Goal: Task Accomplishment & Management: Manage account settings

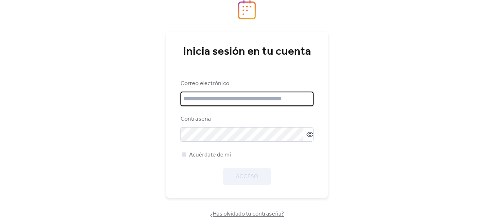
type input "**********"
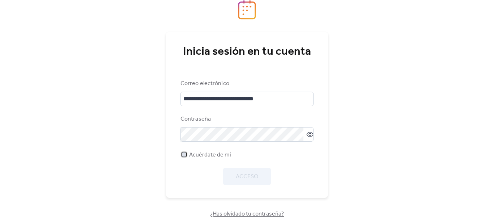
click at [184, 154] on div at bounding box center [184, 154] width 4 height 4
click at [249, 179] on font "Acceso" at bounding box center [247, 176] width 22 height 11
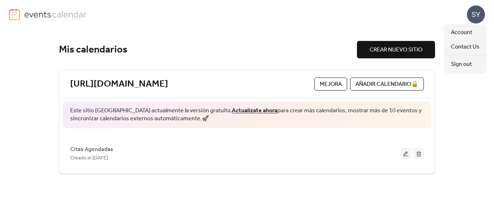
click at [471, 16] on div "SY" at bounding box center [476, 14] width 18 height 18
click at [473, 15] on font "SY" at bounding box center [476, 14] width 9 height 9
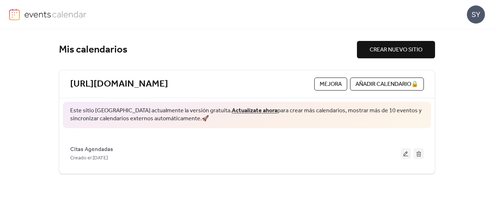
click at [473, 15] on font "SY" at bounding box center [476, 14] width 9 height 9
click at [286, 17] on div "SY" at bounding box center [247, 14] width 476 height 29
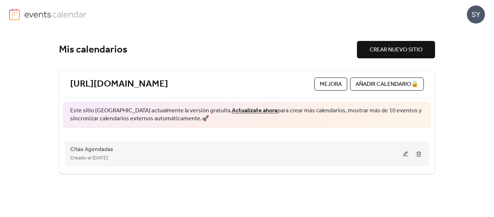
click at [230, 145] on div "Citas Agendadas Creado el 16 de octubre de 2024" at bounding box center [235, 153] width 331 height 17
click at [102, 142] on div "Citas Agendadas Creado el 16 de octubre de 2024" at bounding box center [247, 153] width 354 height 29
click at [103, 147] on font "Citas Agendadas" at bounding box center [91, 149] width 43 height 11
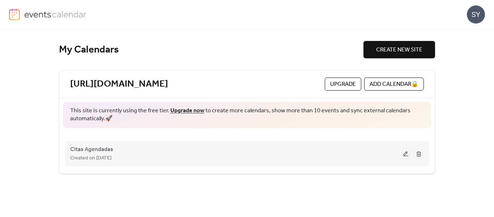
click at [424, 154] on div "Citas Agendadas Created on [DATE]" at bounding box center [247, 153] width 354 height 29
click at [420, 155] on button at bounding box center [419, 153] width 10 height 11
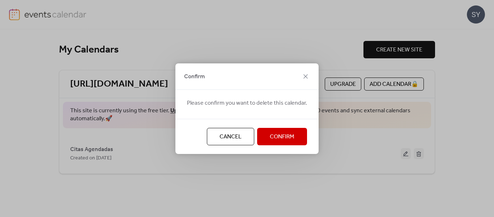
click at [281, 135] on span "Confirm" at bounding box center [282, 136] width 25 height 9
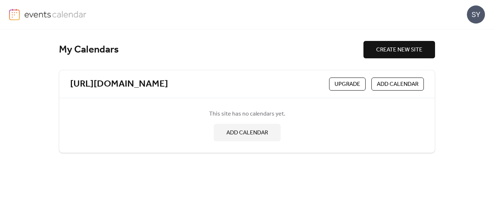
click at [399, 81] on span "ADD CALENDAR" at bounding box center [398, 84] width 42 height 9
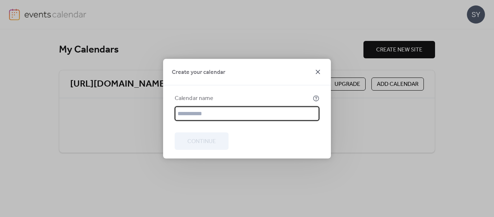
click at [315, 68] on icon at bounding box center [318, 71] width 9 height 9
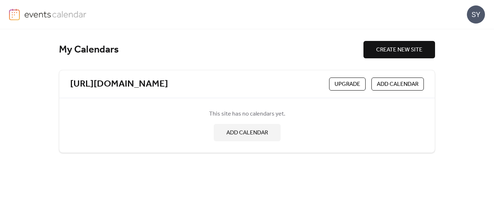
click at [247, 133] on span "ADD CALENDAR" at bounding box center [247, 132] width 42 height 9
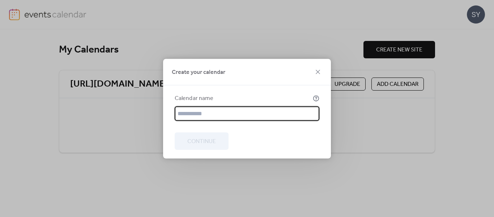
click at [238, 115] on input "text" at bounding box center [247, 113] width 145 height 14
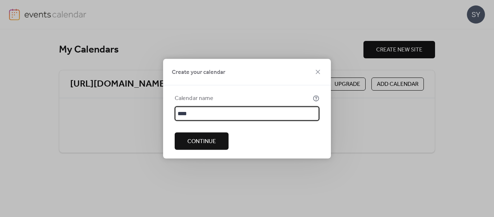
type input "****"
click at [201, 152] on div at bounding box center [247, 153] width 145 height 9
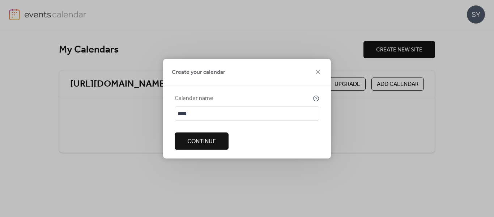
click at [201, 145] on span "Continue" at bounding box center [201, 141] width 29 height 9
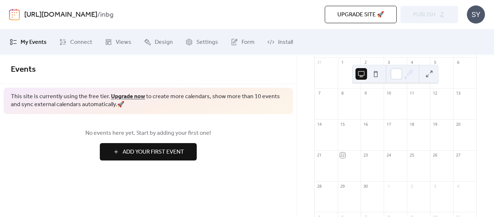
scroll to position [68, 0]
click at [201, 41] on span "Settings" at bounding box center [207, 42] width 22 height 9
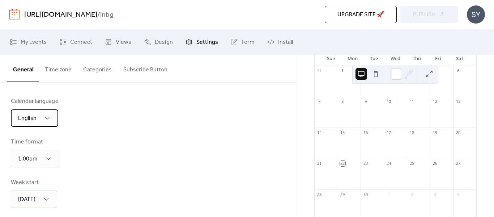
click at [45, 113] on div "English" at bounding box center [34, 117] width 47 height 17
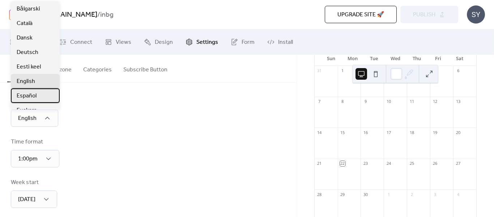
click at [37, 92] on div "Español" at bounding box center [35, 95] width 49 height 14
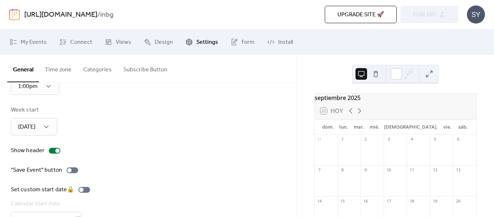
scroll to position [116, 0]
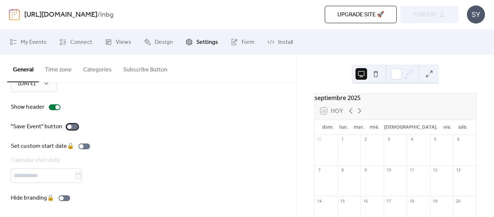
click at [71, 124] on div at bounding box center [73, 127] width 12 height 6
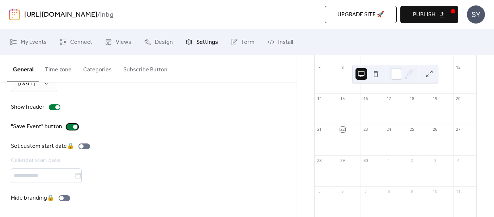
scroll to position [109, 0]
click at [73, 126] on div at bounding box center [75, 126] width 4 height 4
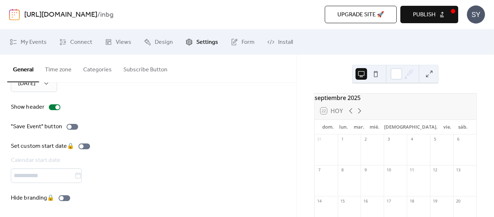
click at [375, 76] on button at bounding box center [376, 74] width 12 height 12
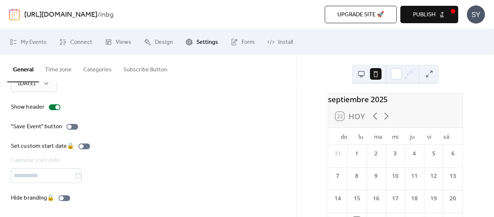
click at [363, 73] on button at bounding box center [362, 74] width 12 height 12
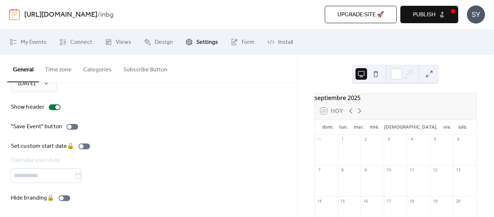
click at [373, 72] on button at bounding box center [376, 74] width 12 height 12
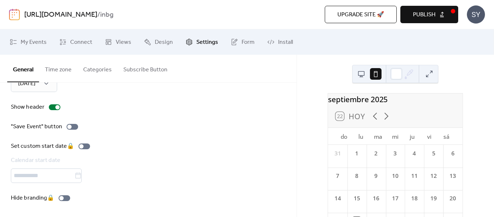
click at [361, 78] on button at bounding box center [362, 74] width 12 height 12
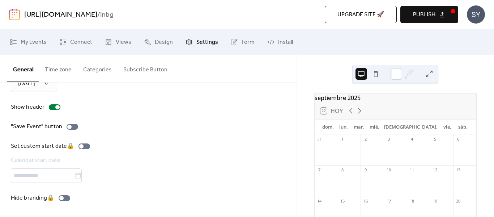
click at [375, 73] on button at bounding box center [376, 74] width 12 height 12
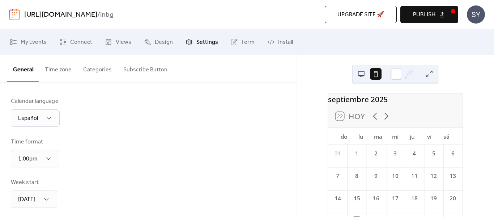
click at [384, 98] on div "septiembre 2025" at bounding box center [395, 98] width 135 height 11
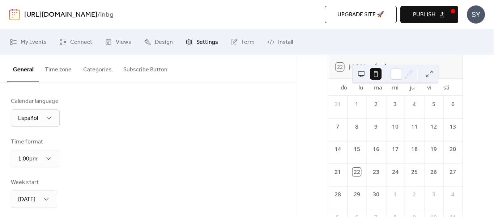
scroll to position [98, 0]
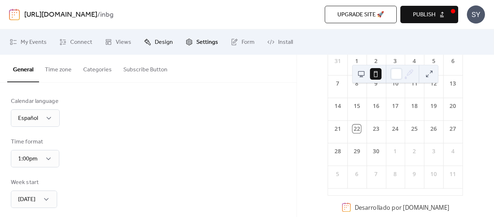
click at [165, 46] on span "Design" at bounding box center [164, 42] width 18 height 9
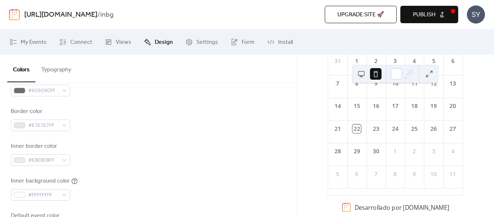
scroll to position [72, 0]
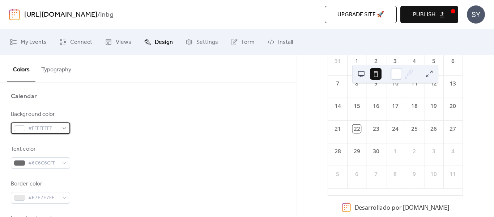
click at [58, 128] on span "#FFFFFFFF" at bounding box center [43, 128] width 30 height 9
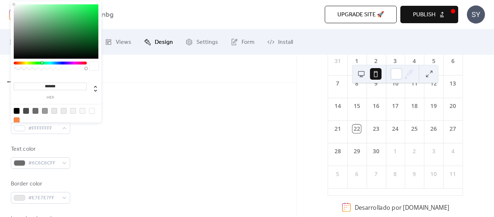
click at [42, 63] on div at bounding box center [50, 62] width 73 height 3
drag, startPoint x: 99, startPoint y: 42, endPoint x: 106, endPoint y: 39, distance: 7.9
click at [106, 39] on body "https://inbg-minecraftesp.blogspot.com/ / inbg Upgrade site 🚀 Preview Publish S…" at bounding box center [247, 108] width 494 height 217
type input "*******"
click at [173, 135] on div "Background color #005C1AFF Text color #6C6C6CFF Border color #E7E7E7FF Inner bo…" at bounding box center [148, 208] width 275 height 197
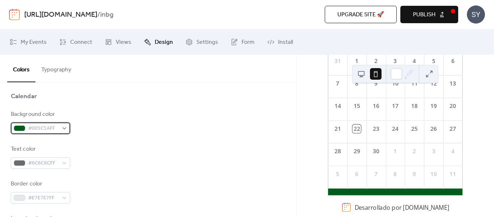
click at [60, 127] on div "#005C1AFF" at bounding box center [40, 128] width 59 height 12
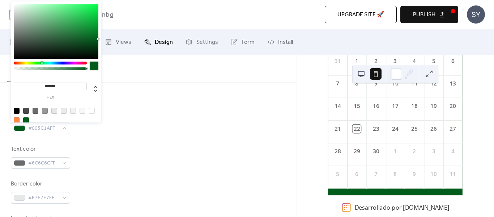
click at [100, 130] on div "Background color #005C1AFF" at bounding box center [148, 122] width 275 height 24
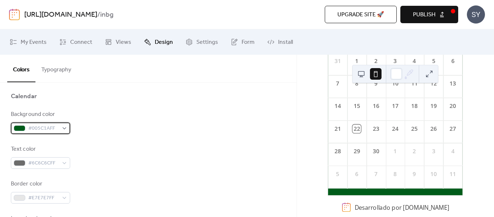
click at [67, 125] on div "#005C1AFF" at bounding box center [40, 128] width 59 height 12
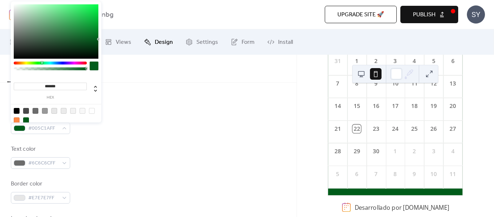
click at [27, 61] on div "******* hex" at bounding box center [56, 65] width 90 height 128
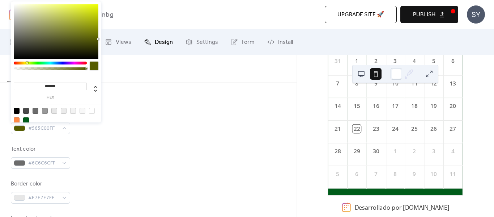
click at [27, 62] on div at bounding box center [50, 62] width 73 height 3
click at [27, 62] on div at bounding box center [27, 62] width 2 height 2
click at [25, 62] on div at bounding box center [50, 62] width 73 height 3
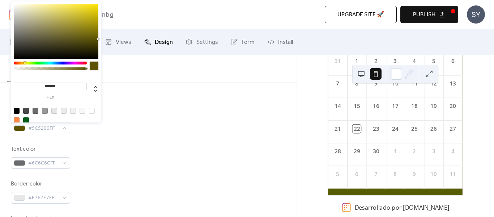
click at [25, 62] on div at bounding box center [25, 62] width 2 height 2
click at [24, 63] on div at bounding box center [25, 62] width 2 height 2
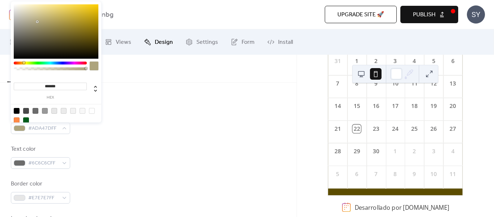
type input "*******"
drag, startPoint x: 42, startPoint y: 16, endPoint x: 39, endPoint y: 20, distance: 5.2
click at [39, 20] on div at bounding box center [56, 31] width 85 height 54
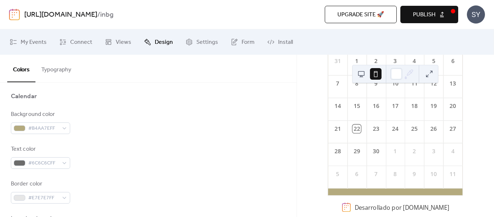
click at [156, 105] on div at bounding box center [148, 107] width 275 height 6
click at [54, 128] on span "#B4AA7EFF" at bounding box center [43, 128] width 30 height 9
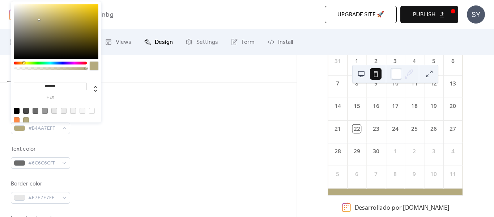
click at [25, 85] on input "*******" at bounding box center [50, 86] width 73 height 8
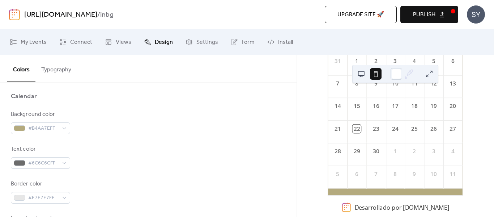
click at [73, 173] on div "Background color #B4AA7EFF Text color #6C6C6CFF Border color #E7E7E7FF Inner bo…" at bounding box center [148, 208] width 275 height 197
click at [60, 196] on div "#E7E7E7FF" at bounding box center [40, 198] width 59 height 12
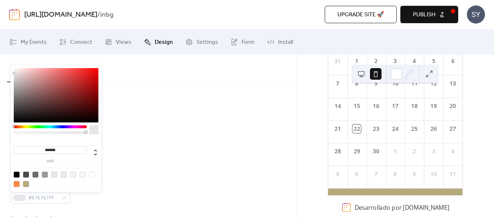
drag, startPoint x: 62, startPoint y: 148, endPoint x: 10, endPoint y: 141, distance: 52.8
click at [10, 141] on body "https://inbg-minecraftesp.blogspot.com/ / inbg Upgrade site 🚀 Preview Publish S…" at bounding box center [247, 108] width 494 height 217
paste input "*******"
type input "*******"
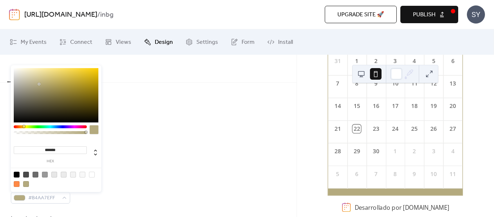
click at [168, 122] on div "Background color #B4AA7EFF" at bounding box center [148, 122] width 275 height 24
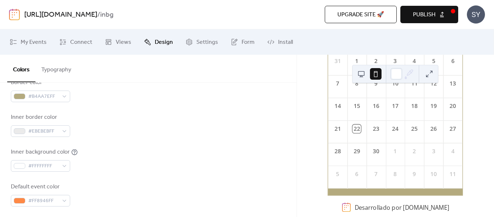
scroll to position [181, 0]
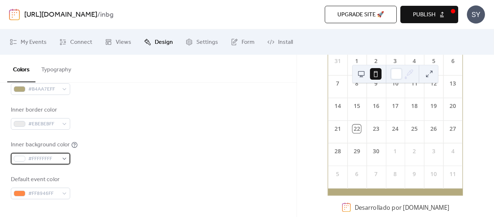
click at [62, 157] on div "#FFFFFFFF" at bounding box center [40, 159] width 59 height 12
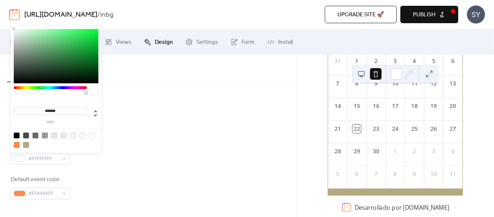
click at [41, 88] on div at bounding box center [50, 87] width 73 height 3
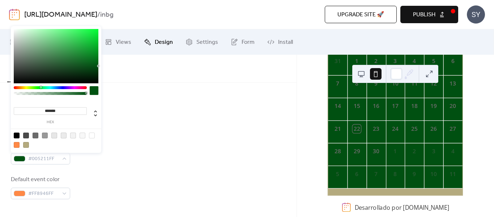
type input "*******"
drag, startPoint x: 88, startPoint y: 64, endPoint x: 103, endPoint y: 66, distance: 15.0
click at [103, 66] on body "https://inbg-minecraftesp.blogspot.com/ / inbg Upgrade site 🚀 Preview Publish S…" at bounding box center [247, 108] width 494 height 217
click at [125, 146] on div "Inner background color #005211FF" at bounding box center [148, 152] width 275 height 24
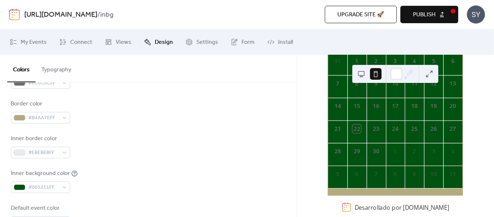
scroll to position [145, 0]
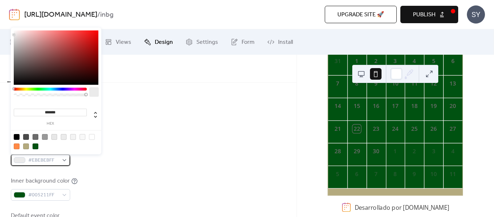
click at [55, 160] on span "#EBEBEBFF" at bounding box center [43, 160] width 30 height 9
click at [69, 107] on div "******* hex" at bounding box center [50, 116] width 73 height 20
drag, startPoint x: 67, startPoint y: 111, endPoint x: 24, endPoint y: 107, distance: 43.6
click at [24, 107] on div "******* hex" at bounding box center [50, 116] width 73 height 20
paste input "*******"
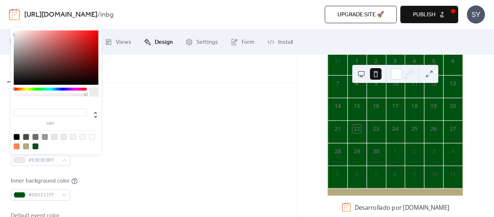
type input "*******"
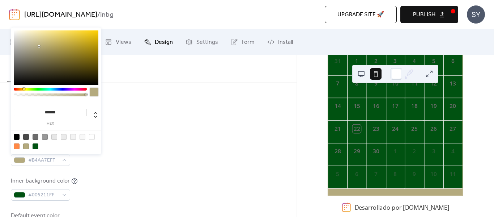
click at [205, 126] on div "Border color #B4AA7EFF" at bounding box center [148, 119] width 275 height 24
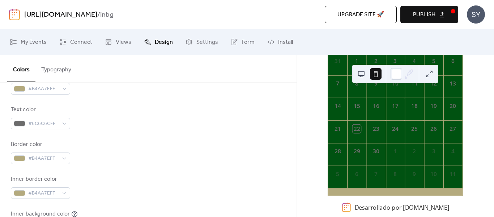
scroll to position [109, 0]
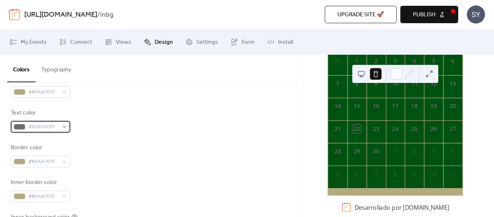
click at [65, 124] on div "#6C6C6CFF" at bounding box center [40, 127] width 59 height 12
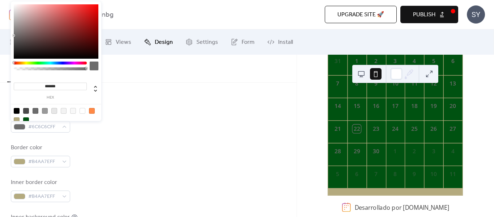
click at [81, 110] on div at bounding box center [83, 111] width 6 height 6
type input "*******"
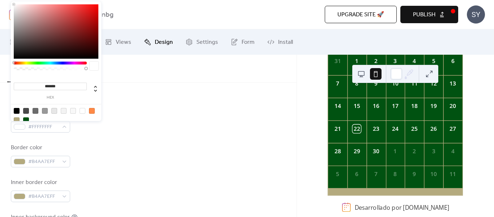
click at [154, 111] on div "Text color #FFFFFFFF" at bounding box center [148, 121] width 275 height 24
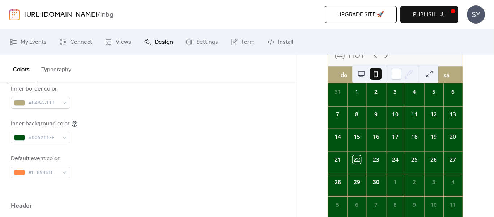
scroll to position [217, 0]
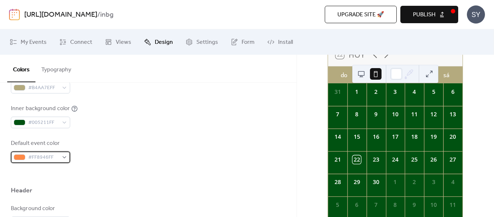
click at [62, 155] on div "#FF8946FF" at bounding box center [40, 157] width 59 height 12
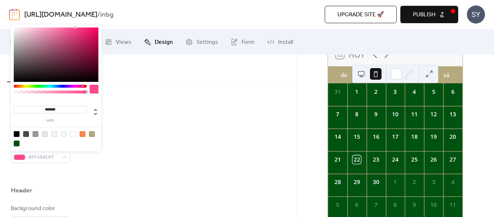
click at [82, 85] on div at bounding box center [50, 86] width 73 height 3
type input "*******"
drag, startPoint x: 90, startPoint y: 32, endPoint x: 103, endPoint y: 27, distance: 13.6
click at [103, 27] on body "https://inbg-minecraftesp.blogspot.com/ / inbg Upgrade site 🚀 Preview Publish S…" at bounding box center [247, 108] width 494 height 217
click at [146, 107] on div "Inner background color #005211FF" at bounding box center [148, 116] width 275 height 24
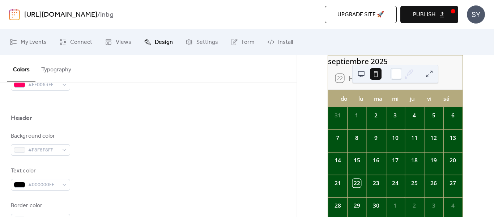
scroll to position [25, 0]
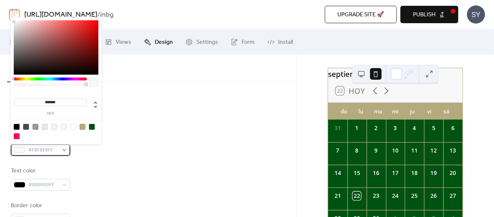
click at [52, 149] on span "#F8F8F8FF" at bounding box center [43, 150] width 30 height 9
click at [15, 136] on div at bounding box center [17, 136] width 6 height 6
type input "*******"
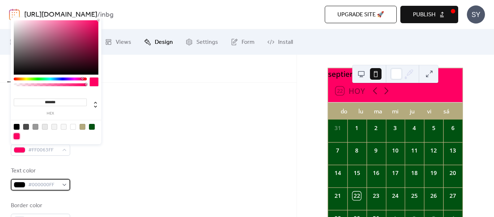
click at [60, 185] on div "#000000FF" at bounding box center [40, 185] width 59 height 12
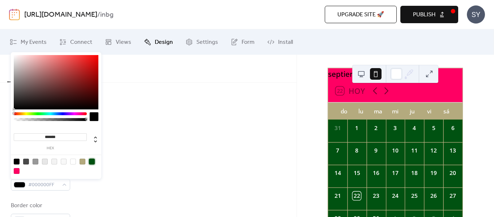
click at [91, 161] on div at bounding box center [92, 161] width 6 height 6
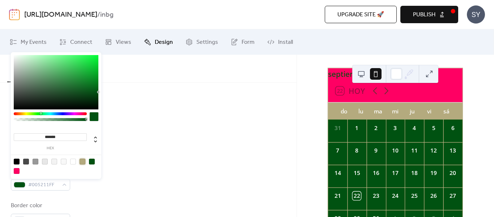
click at [83, 161] on div at bounding box center [83, 161] width 6 height 6
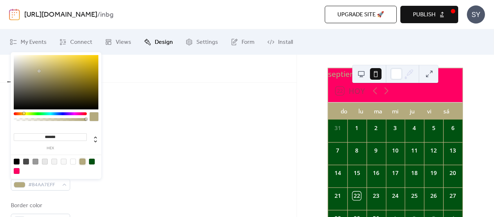
click at [72, 162] on div at bounding box center [73, 161] width 6 height 6
type input "*******"
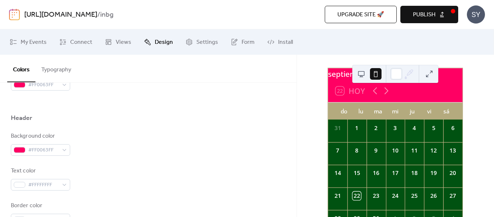
click at [199, 156] on div "Background color #FF0063FF Text color #FFFFFFFF Border color #E7E7E7FF" at bounding box center [148, 178] width 275 height 93
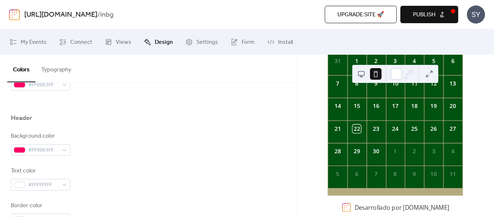
scroll to position [98, 0]
click at [360, 129] on div "22" at bounding box center [357, 128] width 8 height 8
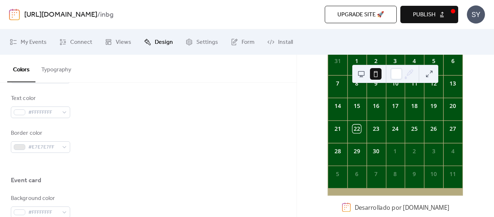
scroll to position [434, 0]
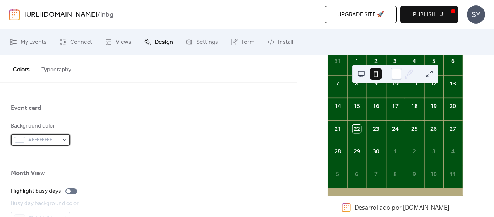
click at [64, 137] on div "#FFFFFFFF" at bounding box center [40, 140] width 59 height 12
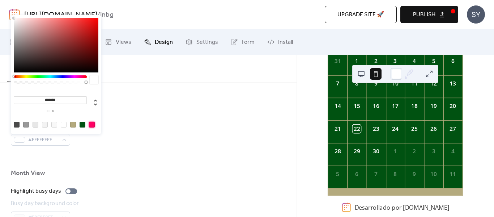
click at [90, 123] on div at bounding box center [92, 125] width 6 height 6
type input "*******"
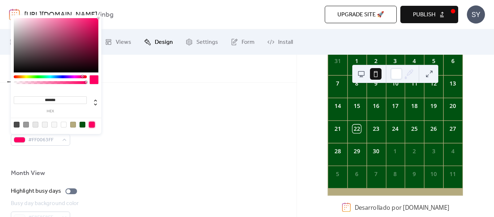
click at [81, 150] on div at bounding box center [148, 156] width 275 height 23
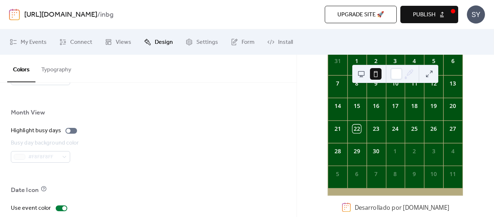
scroll to position [567, 0]
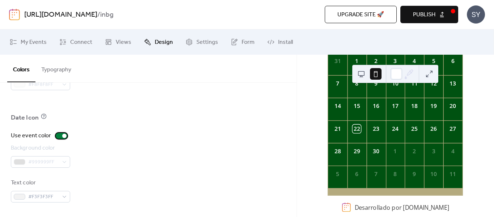
click at [60, 134] on div at bounding box center [62, 136] width 12 height 6
drag, startPoint x: 47, startPoint y: 162, endPoint x: 48, endPoint y: 158, distance: 4.4
click at [47, 162] on div "#999999FF" at bounding box center [40, 162] width 59 height 12
click at [62, 135] on div at bounding box center [64, 135] width 4 height 4
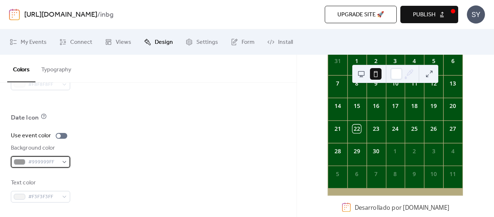
click at [54, 166] on span "#999999FF" at bounding box center [43, 162] width 30 height 9
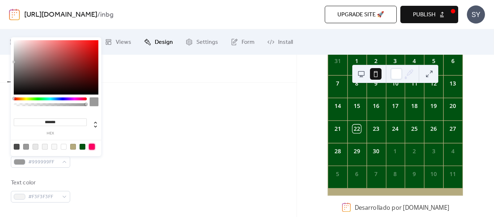
click at [91, 147] on div at bounding box center [92, 147] width 6 height 6
type input "*******"
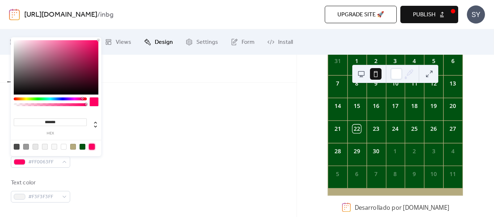
click at [162, 124] on div "Date Icon" at bounding box center [148, 119] width 275 height 12
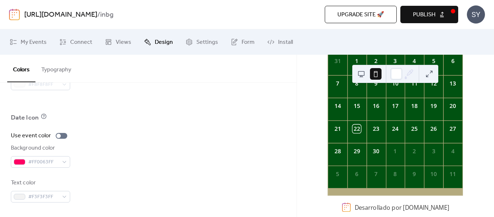
click at [401, 15] on button "Publish" at bounding box center [429, 14] width 58 height 17
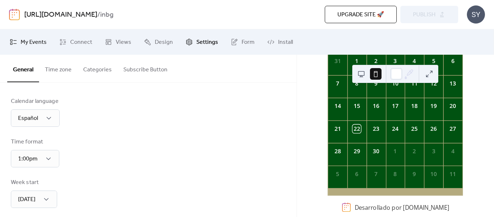
click at [25, 43] on span "My Events" at bounding box center [34, 42] width 26 height 9
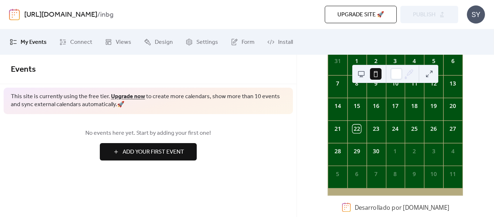
click at [181, 148] on span "Add Your First Event" at bounding box center [153, 152] width 61 height 9
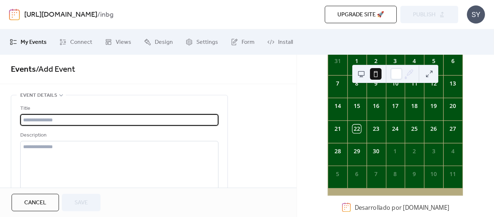
click at [78, 120] on input "text" at bounding box center [119, 120] width 198 height 12
type input "**********"
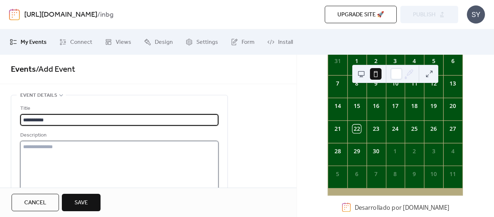
click at [61, 161] on textarea at bounding box center [119, 168] width 198 height 55
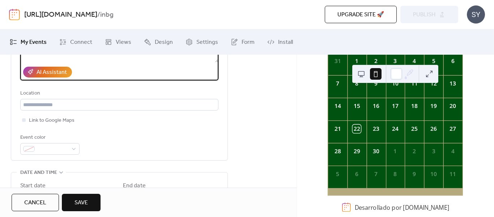
scroll to position [109, 0]
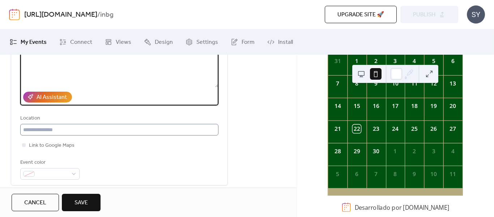
type textarea "**********"
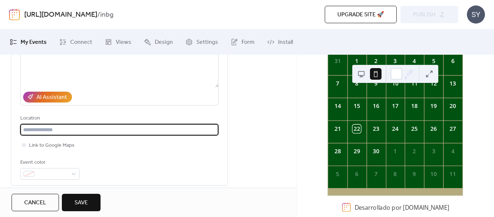
click at [53, 132] on input "text" at bounding box center [119, 130] width 198 height 12
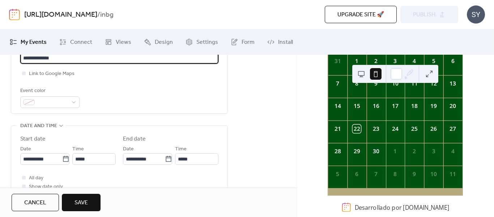
scroll to position [181, 0]
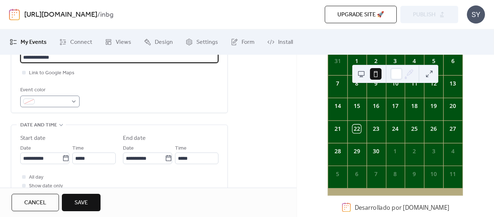
type input "**********"
click at [66, 101] on span at bounding box center [53, 101] width 30 height 9
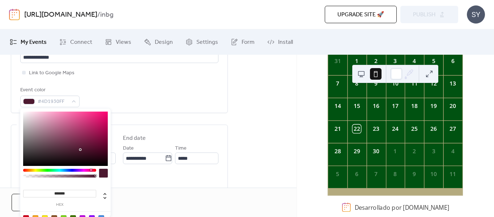
drag, startPoint x: 85, startPoint y: 169, endPoint x: 91, endPoint y: 169, distance: 5.8
click at [91, 169] on div at bounding box center [59, 170] width 73 height 3
type input "*******"
click at [112, 103] on body "**********" at bounding box center [247, 108] width 494 height 217
click at [170, 138] on label "End date" at bounding box center [170, 138] width 95 height 9
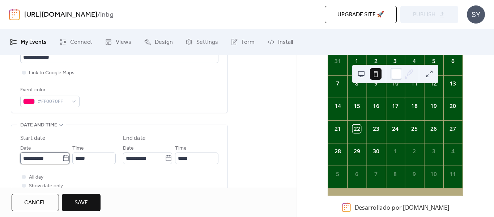
click at [53, 159] on input "**********" at bounding box center [41, 158] width 42 height 12
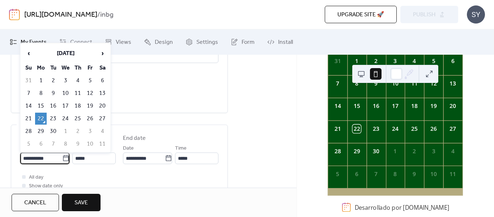
click at [52, 120] on td "23" at bounding box center [53, 118] width 12 height 12
type input "**********"
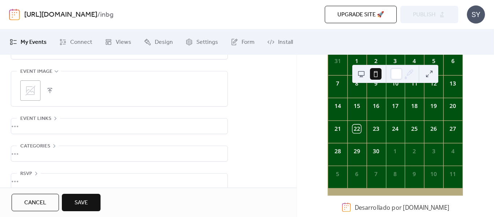
scroll to position [375, 0]
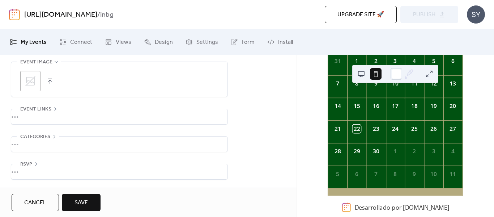
click at [77, 201] on span "Save" at bounding box center [81, 202] width 13 height 9
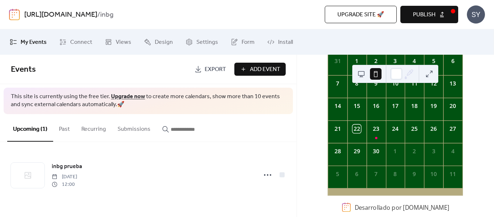
click at [429, 17] on span "Publish" at bounding box center [424, 14] width 22 height 9
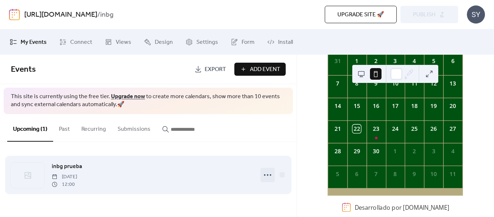
click at [269, 172] on icon at bounding box center [268, 175] width 12 height 12
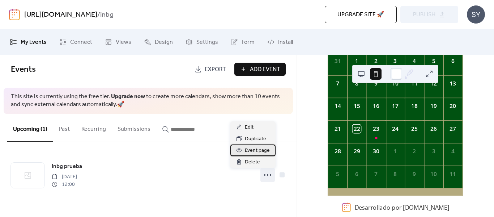
click at [259, 145] on div "Event page" at bounding box center [252, 150] width 45 height 12
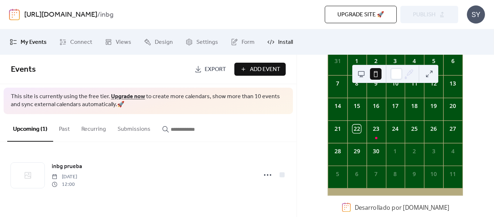
click at [286, 38] on span "Install" at bounding box center [285, 42] width 15 height 9
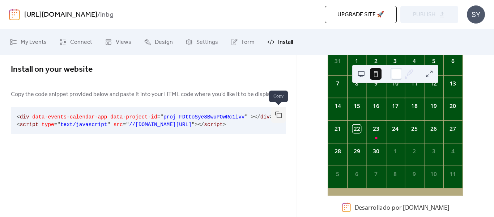
click at [281, 114] on button "button" at bounding box center [278, 115] width 14 height 16
click at [34, 46] on span "My Events" at bounding box center [34, 42] width 26 height 9
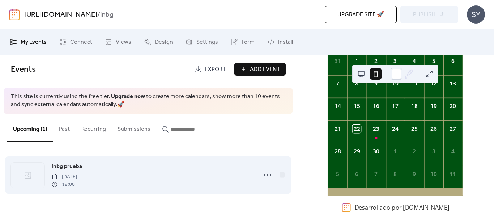
click at [174, 175] on div "inbg prueba Tuesday, September 23, 2025 12:00" at bounding box center [152, 175] width 201 height 26
click at [173, 175] on div "inbg prueba Tuesday, September 23, 2025 12:00" at bounding box center [152, 175] width 201 height 26
click at [71, 173] on span "Tuesday, September 23, 2025" at bounding box center [64, 177] width 25 height 8
click at [71, 171] on div "inbg prueba Tuesday, September 23, 2025 12:00" at bounding box center [152, 175] width 201 height 26
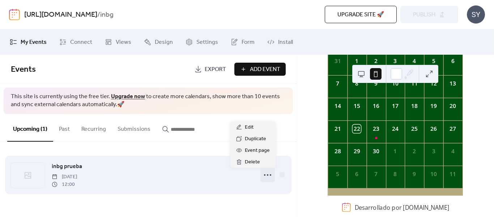
click at [266, 173] on icon at bounding box center [268, 175] width 12 height 12
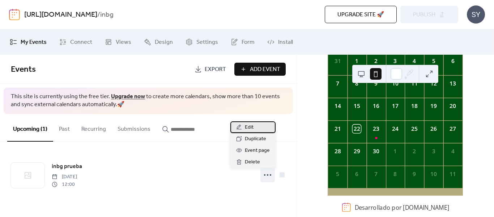
click at [242, 123] on div "Edit" at bounding box center [252, 127] width 45 height 12
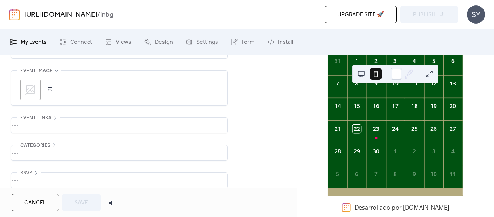
scroll to position [375, 0]
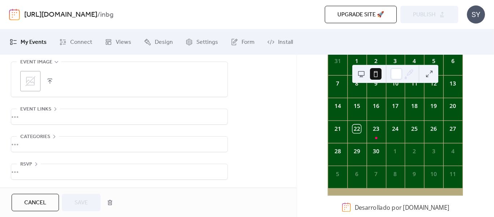
click at [37, 167] on div "•••" at bounding box center [119, 171] width 216 height 15
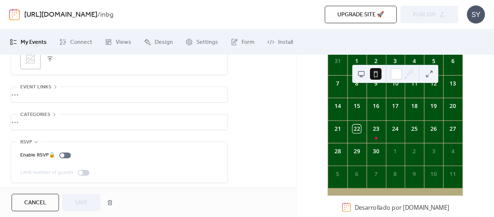
scroll to position [400, 0]
click at [38, 138] on icon at bounding box center [36, 139] width 6 height 6
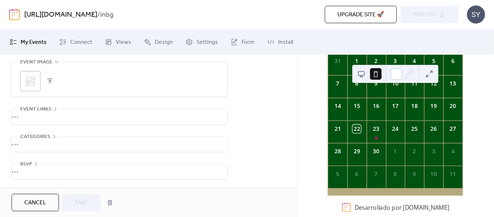
scroll to position [375, 0]
click at [56, 107] on icon at bounding box center [55, 109] width 6 height 6
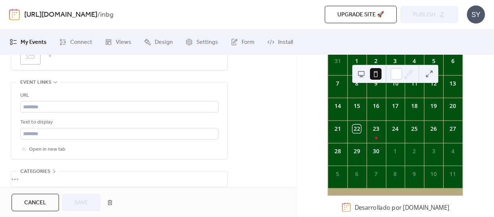
click at [55, 81] on icon at bounding box center [55, 82] width 6 height 6
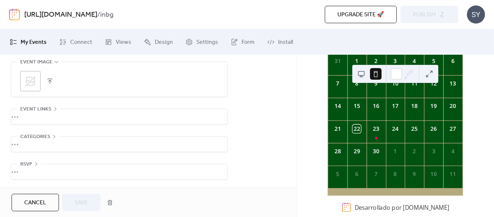
scroll to position [375, 0]
click at [52, 133] on icon at bounding box center [54, 136] width 6 height 6
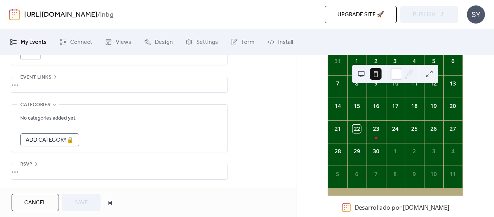
click at [54, 102] on icon at bounding box center [54, 105] width 6 height 6
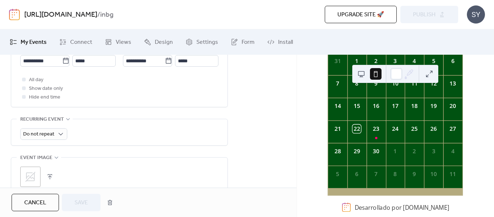
scroll to position [267, 0]
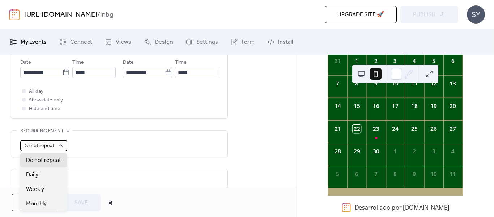
click at [58, 143] on icon at bounding box center [60, 145] width 7 height 7
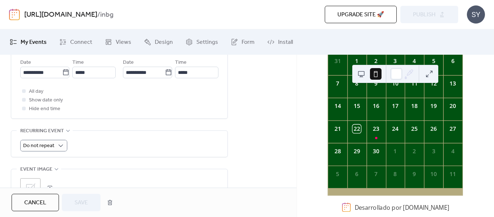
click at [94, 127] on div "**********" at bounding box center [119, 57] width 217 height 458
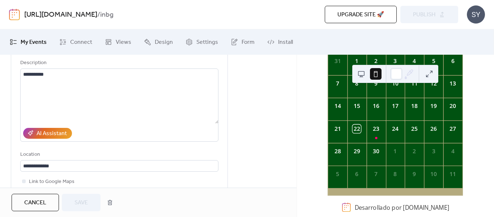
scroll to position [0, 0]
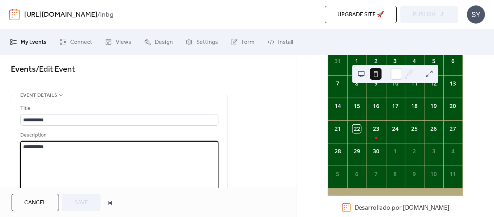
drag, startPoint x: 134, startPoint y: 150, endPoint x: 0, endPoint y: 122, distance: 137.2
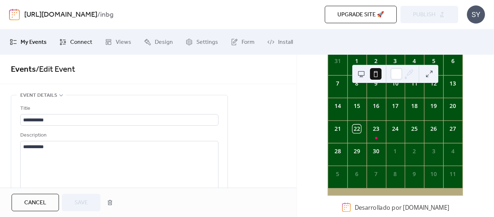
click at [76, 42] on span "Connect" at bounding box center [81, 42] width 22 height 9
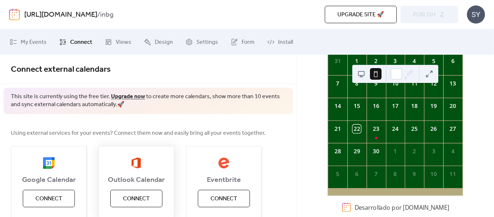
scroll to position [36, 0]
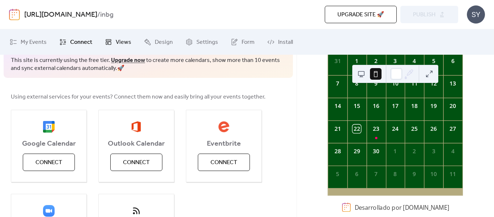
click at [125, 39] on span "Views" at bounding box center [124, 42] width 16 height 9
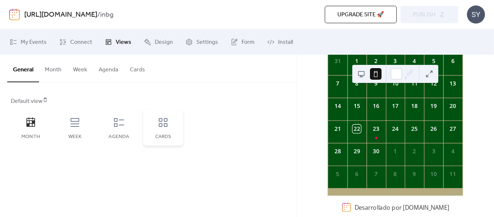
click at [160, 131] on div "Cards" at bounding box center [163, 127] width 40 height 36
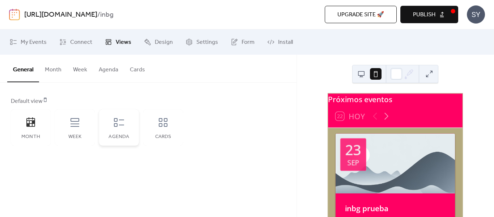
click at [104, 127] on div "Agenda" at bounding box center [119, 127] width 40 height 36
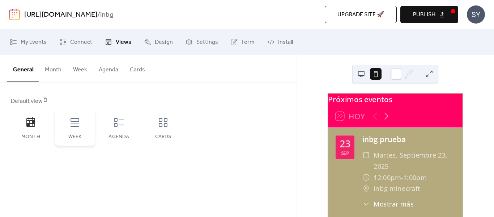
click at [75, 122] on icon at bounding box center [75, 122] width 9 height 9
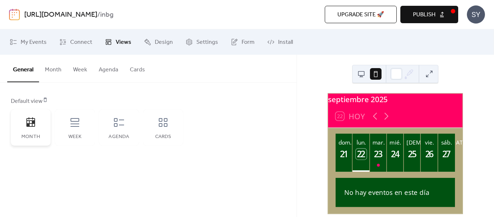
click at [28, 116] on div "Month" at bounding box center [31, 127] width 40 height 36
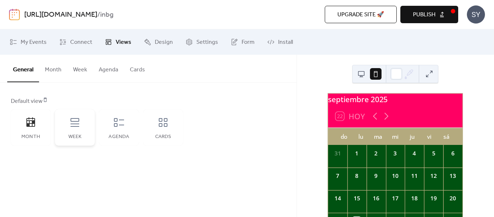
click at [86, 128] on div "Week" at bounding box center [75, 127] width 40 height 36
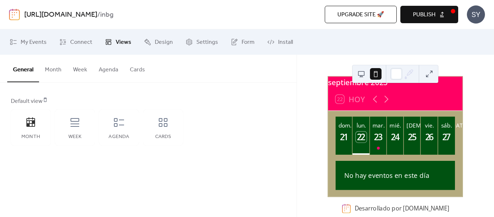
scroll to position [24, 0]
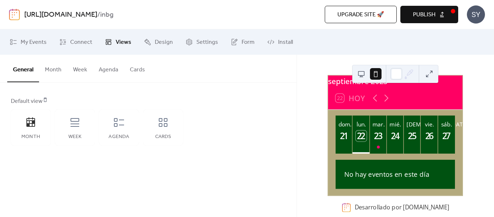
click at [434, 15] on span "Publish" at bounding box center [424, 14] width 22 height 9
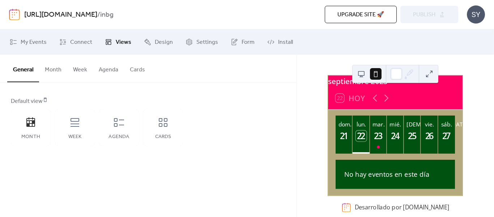
click at [131, 73] on button "Cards" at bounding box center [137, 68] width 27 height 27
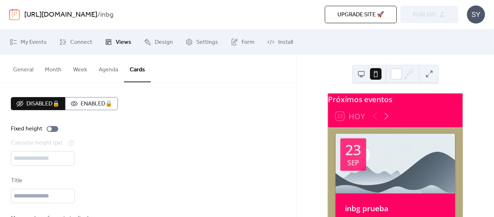
click at [109, 70] on button "Agenda" at bounding box center [108, 68] width 31 height 27
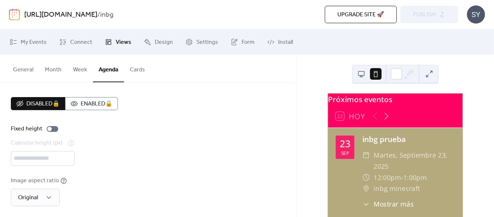
click at [77, 68] on button "Week" at bounding box center [80, 68] width 26 height 27
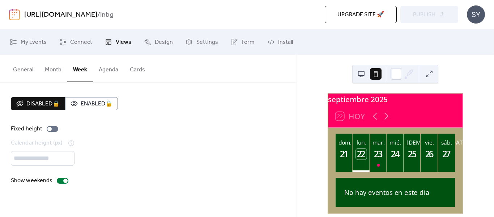
click at [48, 67] on button "Month" at bounding box center [53, 68] width 28 height 27
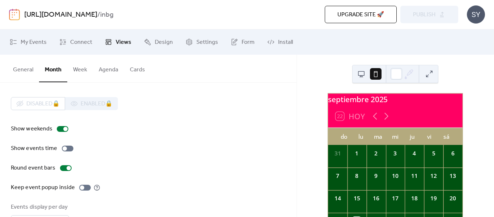
click at [34, 65] on button "General" at bounding box center [23, 68] width 32 height 27
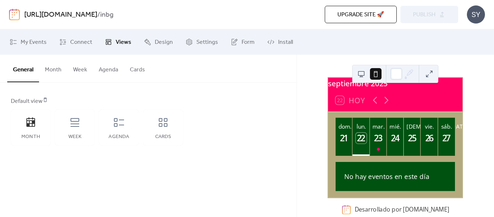
scroll to position [24, 0]
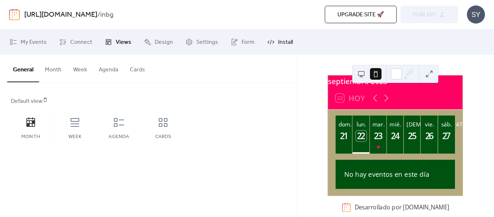
click at [284, 40] on span "Install" at bounding box center [285, 42] width 15 height 9
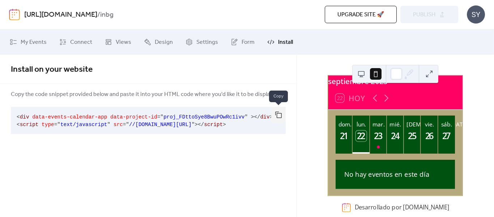
click at [280, 114] on button "button" at bounding box center [278, 115] width 14 height 16
click at [76, 43] on span "Connect" at bounding box center [81, 42] width 22 height 9
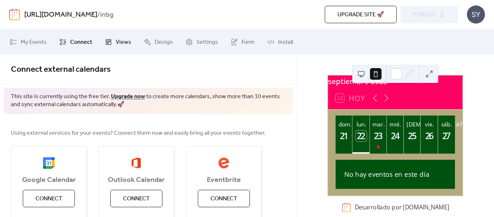
click at [119, 44] on span "Views" at bounding box center [124, 42] width 16 height 9
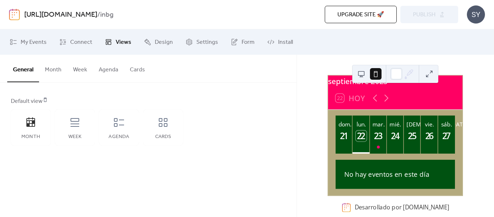
click at [75, 68] on button "Week" at bounding box center [80, 68] width 26 height 27
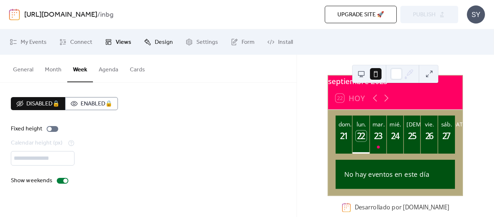
click at [173, 43] on link "Design" at bounding box center [159, 42] width 40 height 20
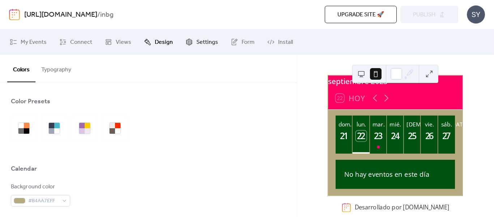
scroll to position [145, 0]
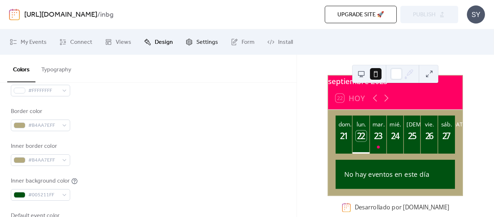
click at [199, 44] on span "Settings" at bounding box center [207, 42] width 22 height 9
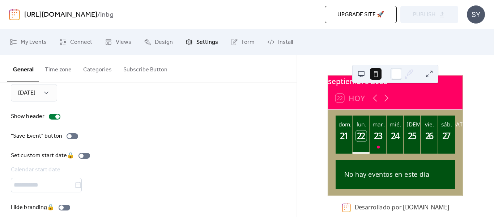
scroll to position [116, 0]
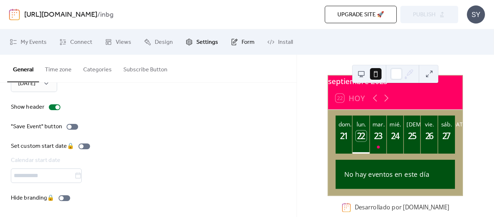
click at [249, 46] on span "Form" at bounding box center [248, 42] width 13 height 9
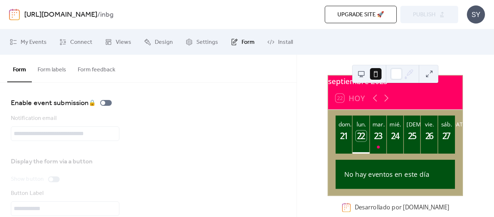
scroll to position [96, 0]
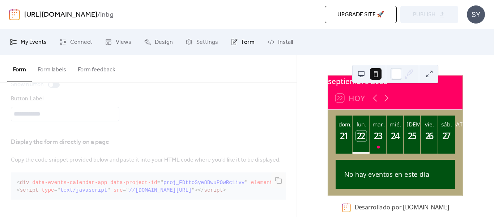
click at [34, 41] on span "My Events" at bounding box center [34, 42] width 26 height 9
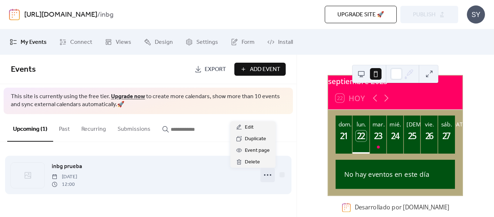
click at [268, 174] on icon at bounding box center [268, 175] width 12 height 12
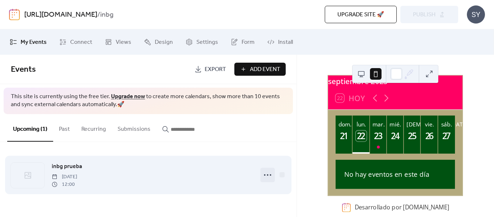
click at [268, 174] on icon at bounding box center [268, 175] width 12 height 12
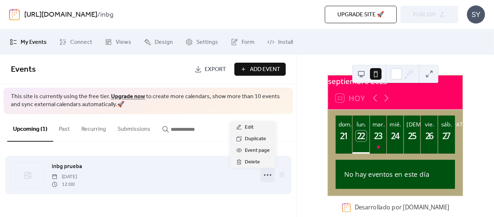
click at [268, 174] on icon at bounding box center [268, 175] width 12 height 12
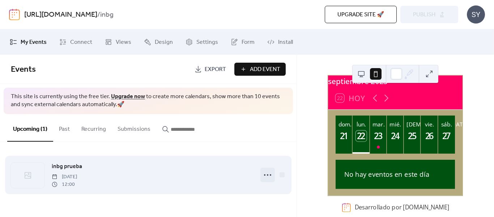
click at [271, 176] on icon at bounding box center [268, 175] width 12 height 12
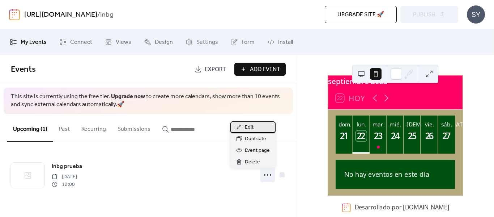
click at [262, 128] on div "Edit" at bounding box center [252, 127] width 45 height 12
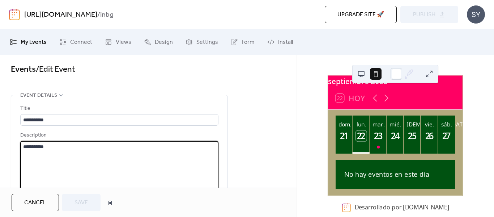
drag, startPoint x: 157, startPoint y: 164, endPoint x: 12, endPoint y: 141, distance: 147.3
click at [12, 141] on div "**********" at bounding box center [119, 194] width 216 height 198
click at [22, 149] on textarea "********" at bounding box center [119, 168] width 198 height 55
click at [27, 146] on textarea "********" at bounding box center [119, 168] width 198 height 55
click at [22, 153] on textarea "********" at bounding box center [119, 168] width 198 height 55
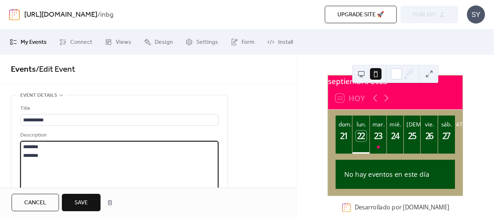
type textarea "******** ******"
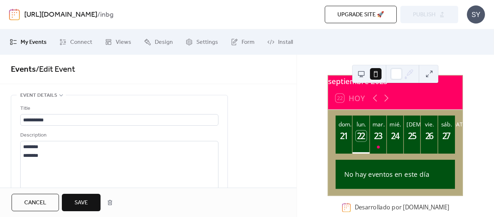
click at [79, 198] on span "Save" at bounding box center [81, 202] width 13 height 9
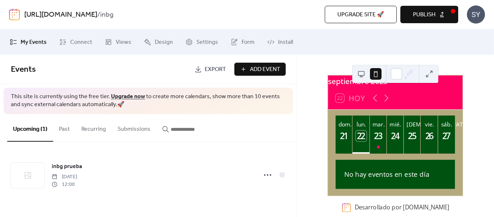
click at [427, 18] on span "Publish" at bounding box center [424, 14] width 22 height 9
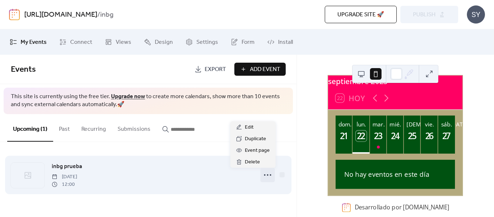
click at [268, 173] on icon at bounding box center [268, 175] width 12 height 12
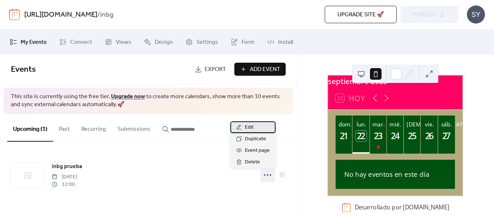
click at [254, 125] on div "Edit" at bounding box center [252, 127] width 45 height 12
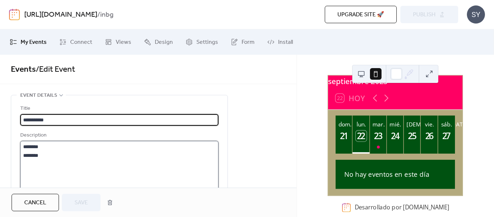
click at [58, 145] on textarea "******** ******" at bounding box center [119, 168] width 198 height 55
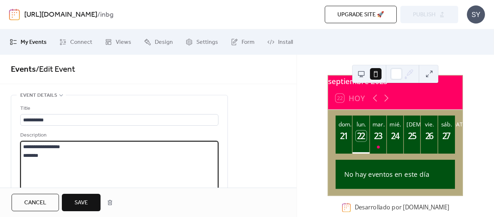
click at [47, 157] on textarea "**********" at bounding box center [119, 168] width 198 height 55
type textarea "**********"
click at [82, 200] on span "Save" at bounding box center [81, 202] width 13 height 9
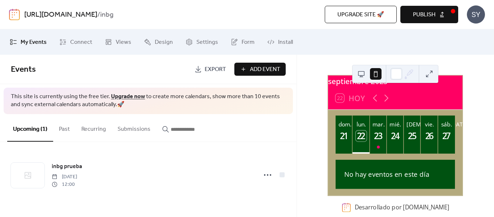
click at [436, 18] on button "Publish" at bounding box center [429, 14] width 58 height 17
click at [436, 18] on div "Upgrade site 🚀 Preview Publish" at bounding box center [339, 14] width 237 height 17
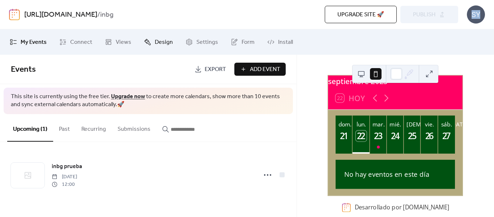
click at [170, 38] on span "Design" at bounding box center [164, 42] width 18 height 9
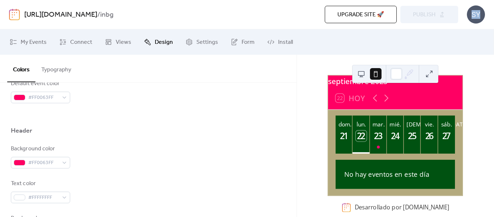
scroll to position [289, 0]
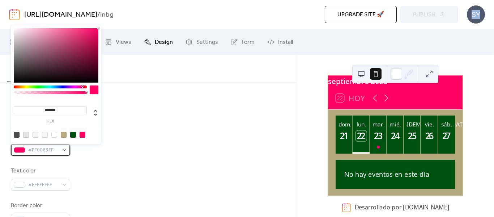
click at [62, 148] on div "#FF0063FF" at bounding box center [40, 150] width 59 height 12
click at [63, 135] on div at bounding box center [64, 135] width 6 height 6
type input "*******"
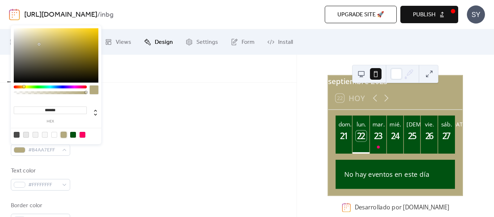
click at [232, 115] on div "Header" at bounding box center [148, 120] width 275 height 12
click at [64, 150] on div "#B4AA7EFF" at bounding box center [40, 150] width 59 height 12
click at [84, 135] on div at bounding box center [83, 135] width 6 height 6
type input "*******"
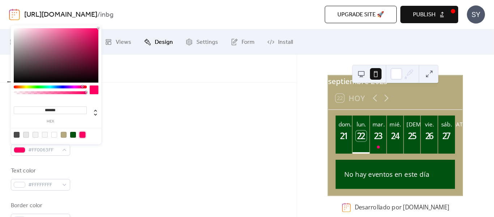
click at [180, 129] on div at bounding box center [148, 129] width 275 height 6
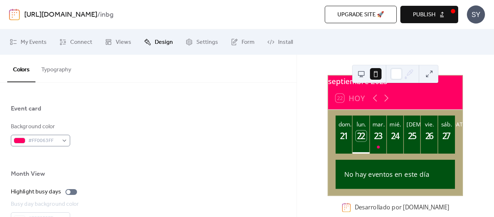
scroll to position [434, 0]
click at [64, 137] on div "#FF0063FF" at bounding box center [40, 140] width 59 height 12
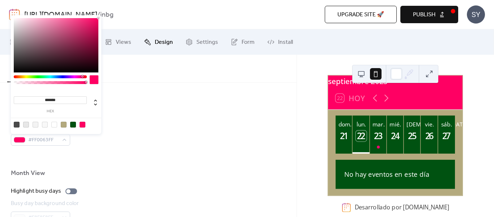
click at [64, 123] on div at bounding box center [64, 125] width 6 height 6
type input "*******"
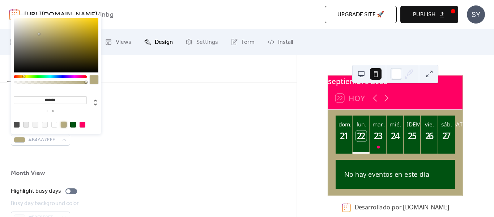
click at [416, 19] on span "Publish" at bounding box center [424, 14] width 22 height 9
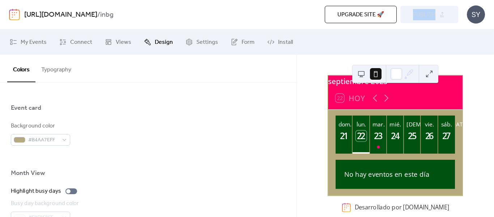
click at [416, 19] on div "Upgrade site 🚀 Preview Publish" at bounding box center [339, 14] width 237 height 17
click at [38, 43] on span "My Events" at bounding box center [34, 42] width 26 height 9
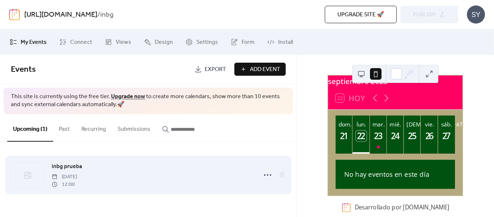
click at [174, 179] on div "inbg prueba Tuesday, September 23, 2025 12:00" at bounding box center [152, 175] width 201 height 26
click at [77, 167] on span "inbg prueba" at bounding box center [67, 166] width 30 height 9
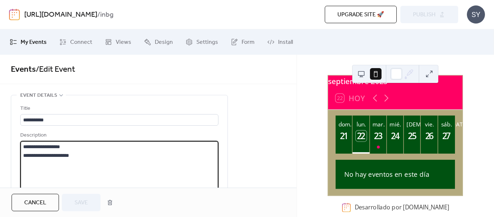
click at [21, 146] on textarea "**********" at bounding box center [119, 168] width 198 height 55
click at [67, 147] on textarea "**********" at bounding box center [119, 168] width 198 height 55
click at [68, 147] on textarea "**********" at bounding box center [119, 168] width 198 height 55
drag, startPoint x: 39, startPoint y: 156, endPoint x: 5, endPoint y: 153, distance: 34.1
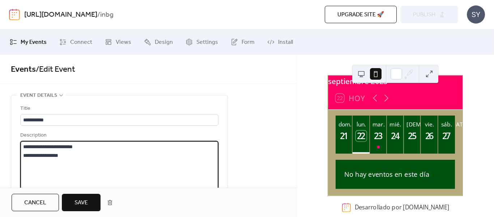
paste textarea "**********"
click at [49, 155] on textarea "**********" at bounding box center [119, 168] width 198 height 55
type textarea "**********"
click at [84, 205] on span "Save" at bounding box center [81, 202] width 13 height 9
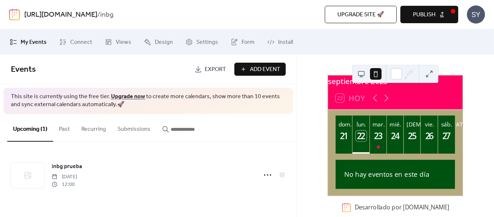
click at [421, 16] on span "Publish" at bounding box center [424, 14] width 22 height 9
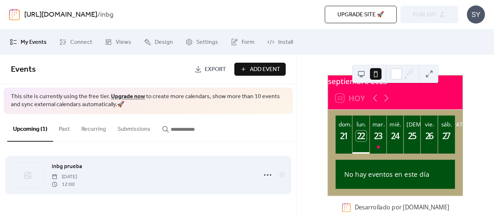
click at [77, 175] on span "Tuesday, September 23, 2025" at bounding box center [64, 177] width 25 height 8
click at [77, 177] on span "Tuesday, September 23, 2025" at bounding box center [64, 177] width 25 height 8
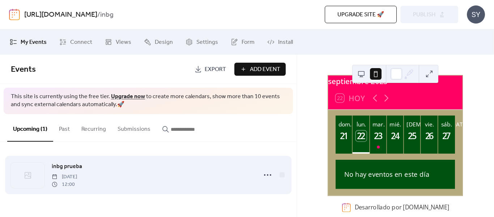
click at [69, 162] on span "inbg prueba" at bounding box center [67, 166] width 30 height 9
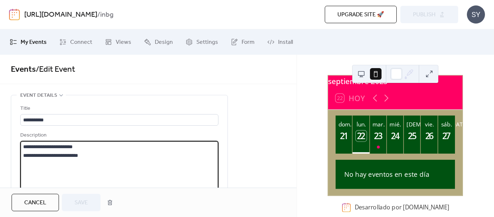
scroll to position [36, 0]
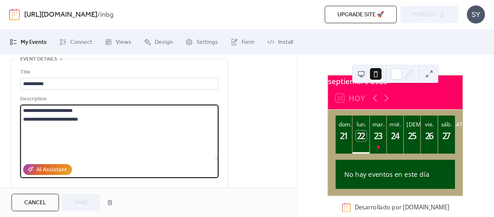
click at [59, 134] on textarea "**********" at bounding box center [119, 132] width 198 height 55
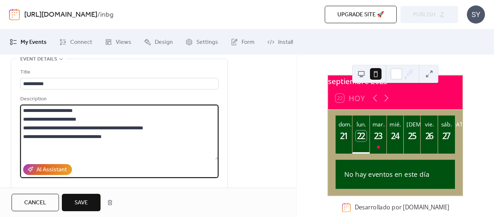
click at [87, 134] on textarea "**********" at bounding box center [119, 132] width 198 height 55
click at [89, 136] on textarea "**********" at bounding box center [119, 132] width 198 height 55
click at [28, 145] on textarea "**********" at bounding box center [119, 132] width 198 height 55
click at [110, 139] on textarea "**********" at bounding box center [119, 132] width 198 height 55
type textarea "**********"
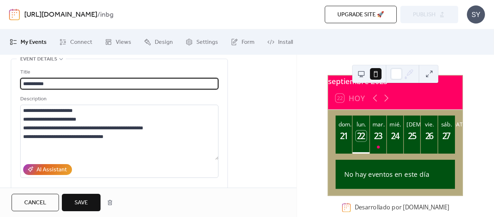
drag, startPoint x: 63, startPoint y: 81, endPoint x: 0, endPoint y: 81, distance: 63.3
type input "**********"
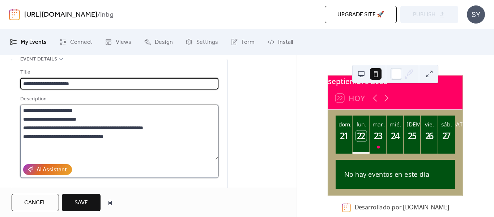
click at [30, 145] on textarea "**********" at bounding box center [119, 132] width 198 height 55
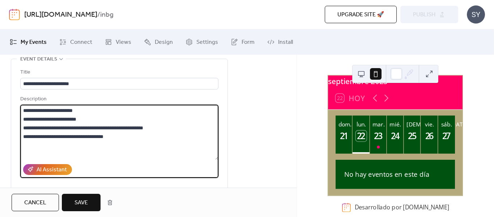
paste textarea "**********"
type textarea "**********"
click at [89, 198] on button "Save" at bounding box center [81, 201] width 39 height 17
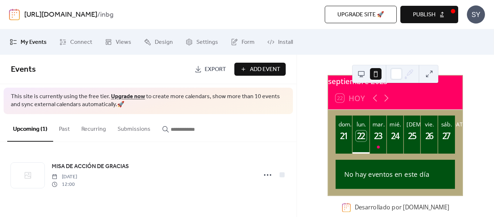
click at [421, 11] on span "Publish" at bounding box center [424, 14] width 22 height 9
click at [421, 11] on div "Upgrade site 🚀 Preview Publish" at bounding box center [339, 14] width 237 height 17
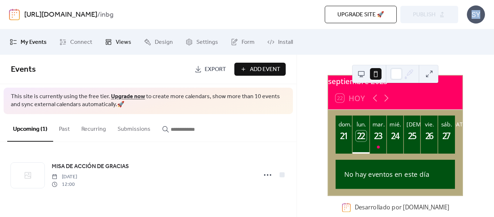
click at [117, 46] on span "Views" at bounding box center [124, 42] width 16 height 9
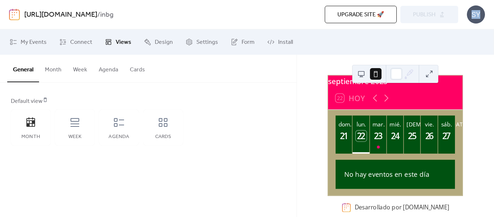
click at [77, 70] on button "Week" at bounding box center [80, 68] width 26 height 27
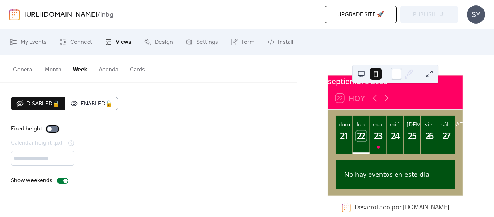
click at [54, 128] on div at bounding box center [53, 129] width 12 height 6
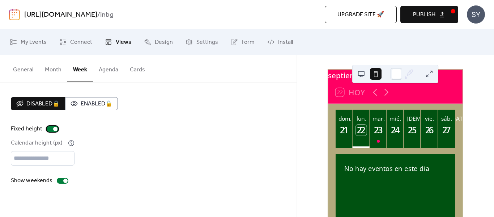
click at [54, 128] on div at bounding box center [55, 129] width 4 height 4
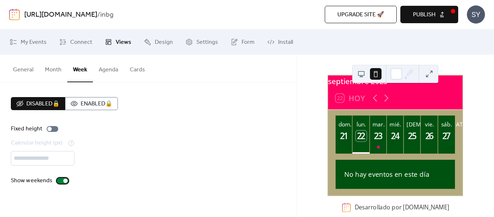
click at [63, 179] on div at bounding box center [65, 180] width 4 height 4
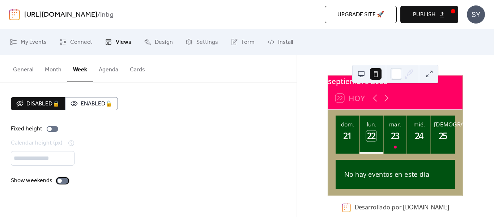
click at [62, 179] on div at bounding box center [63, 181] width 12 height 6
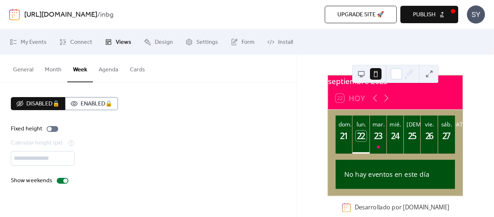
click at [426, 18] on span "Publish" at bounding box center [424, 14] width 22 height 9
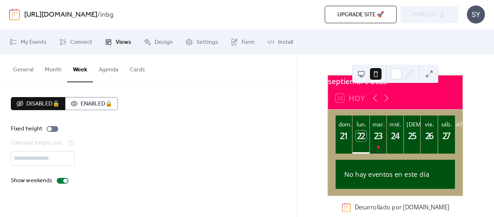
click at [135, 66] on button "Cards" at bounding box center [137, 68] width 27 height 27
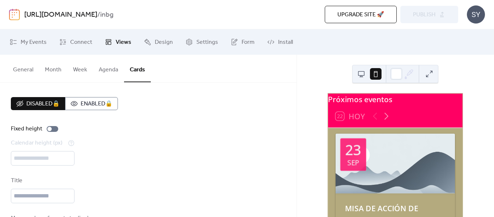
click at [112, 69] on button "Agenda" at bounding box center [108, 68] width 31 height 27
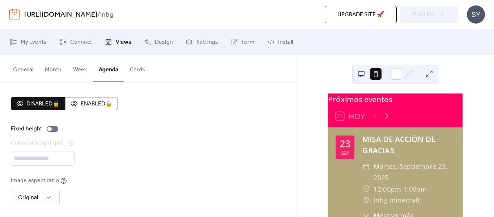
click at [133, 68] on button "Cards" at bounding box center [137, 68] width 27 height 27
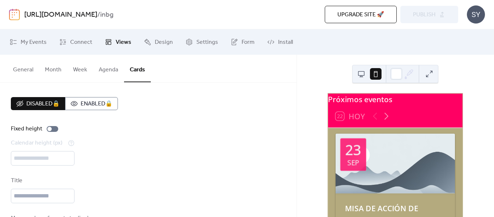
drag, startPoint x: 108, startPoint y: 101, endPoint x: 106, endPoint y: 116, distance: 15.0
click at [106, 116] on div "Disabled 🔒 Enabled 🔒 Fixed height Calendar height (px) *** Title Max number of …" at bounding box center [148, 215] width 275 height 237
drag, startPoint x: 154, startPoint y: 102, endPoint x: 158, endPoint y: 102, distance: 4.0
click at [158, 102] on div "Disabled 🔒 Enabled 🔒" at bounding box center [148, 103] width 275 height 13
click at [63, 74] on button "Month" at bounding box center [53, 68] width 28 height 27
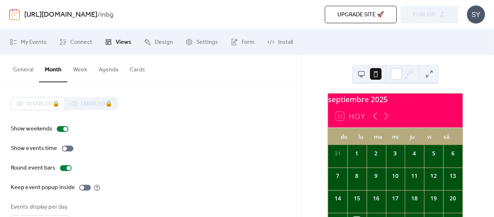
click at [77, 72] on button "Week" at bounding box center [80, 68] width 26 height 27
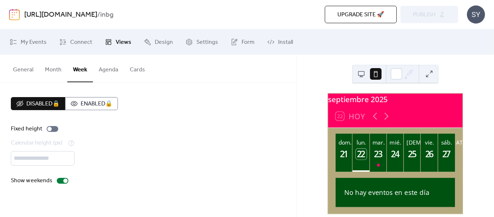
click at [365, 74] on button at bounding box center [362, 74] width 12 height 12
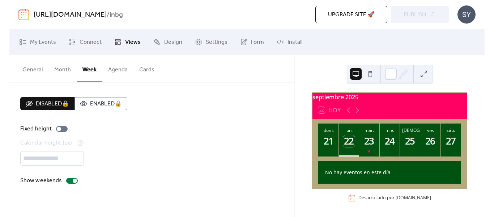
scroll to position [5, 0]
